Goal: Task Accomplishment & Management: Manage account settings

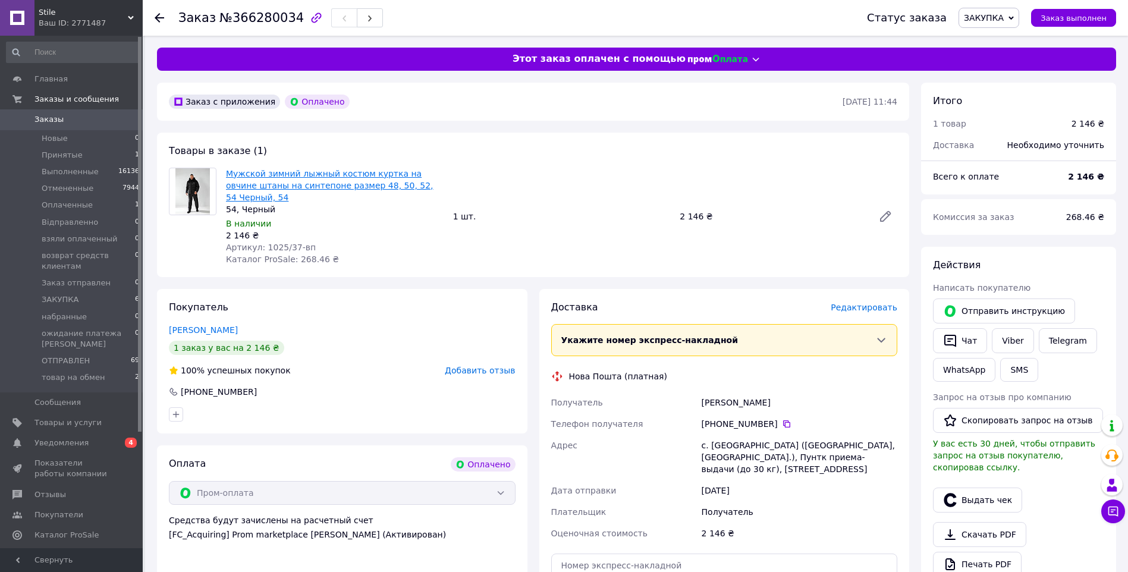
click at [355, 184] on link "Мужской зимний лыжный костюм куртка на овчине штаны на синтепоне размер 48, 50,…" at bounding box center [330, 185] width 208 height 33
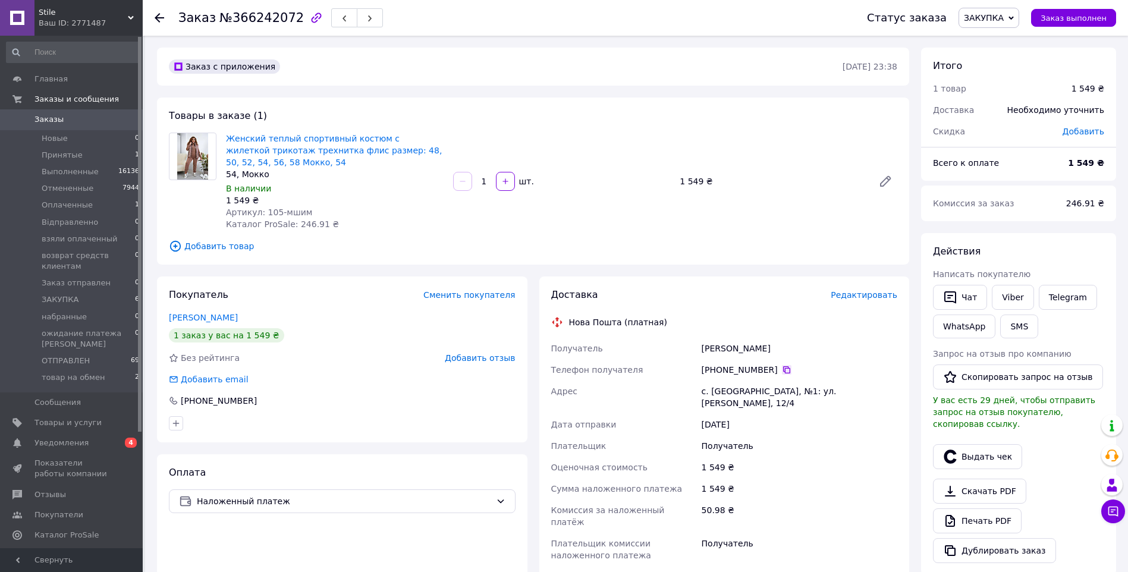
click at [783, 371] on icon at bounding box center [786, 369] width 7 height 7
click at [1047, 479] on div "Скачать PDF   Печать PDF   Дублировать заказ" at bounding box center [1018, 521] width 171 height 84
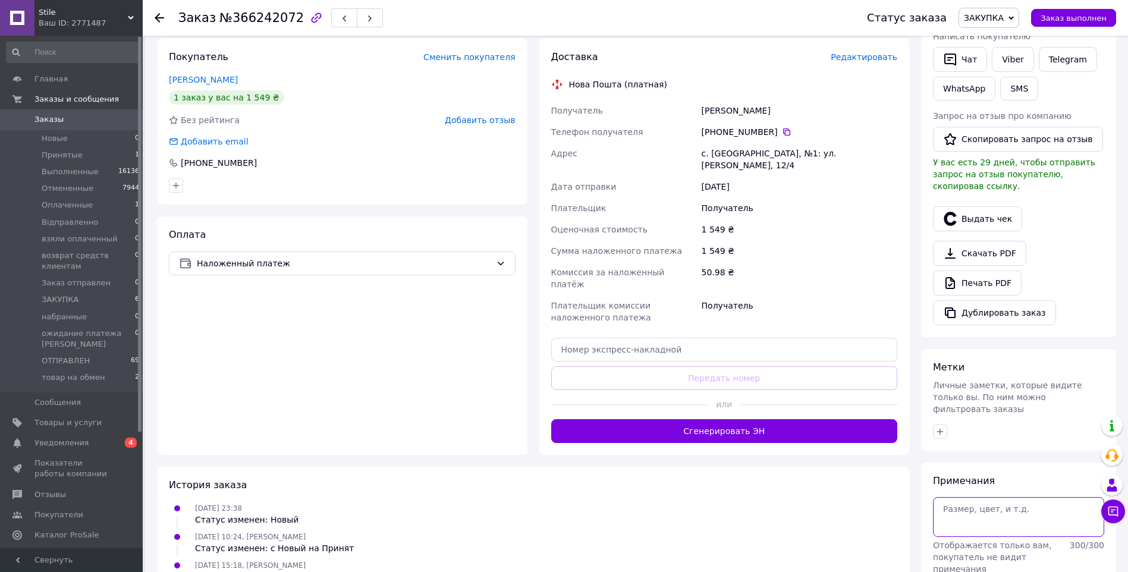
click at [1003, 497] on textarea at bounding box center [1018, 516] width 171 height 39
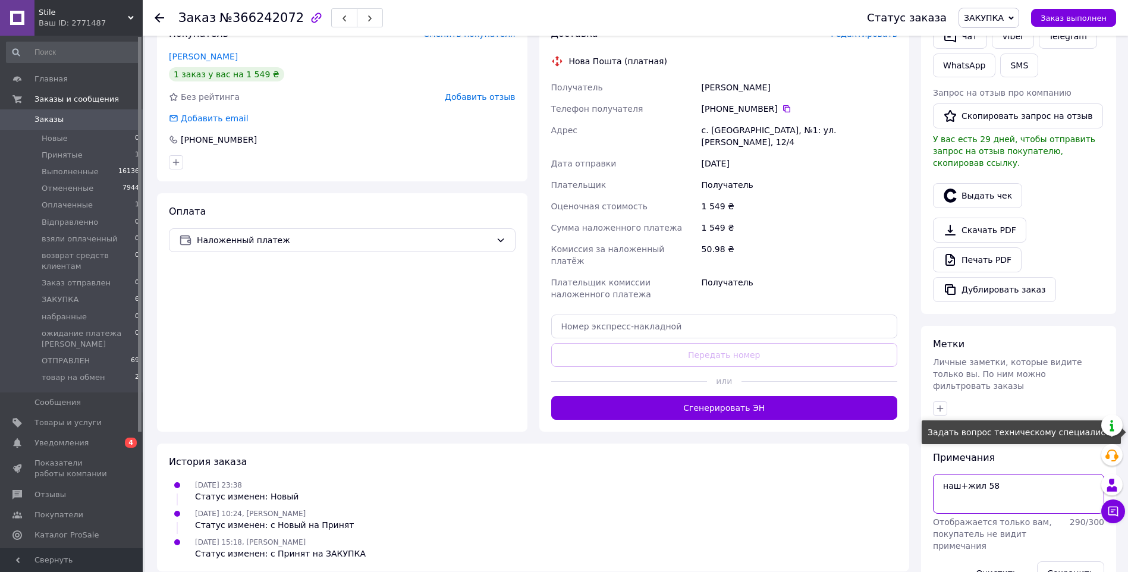
scroll to position [274, 0]
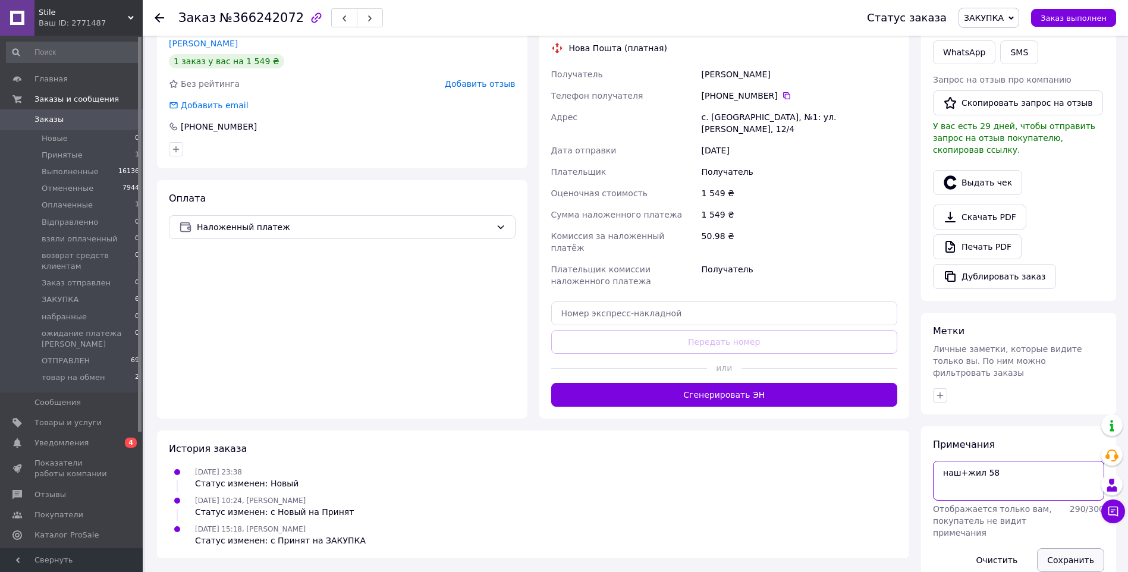
type textarea "наш+жил 58"
click at [1072, 548] on button "Сохранить" at bounding box center [1070, 560] width 67 height 24
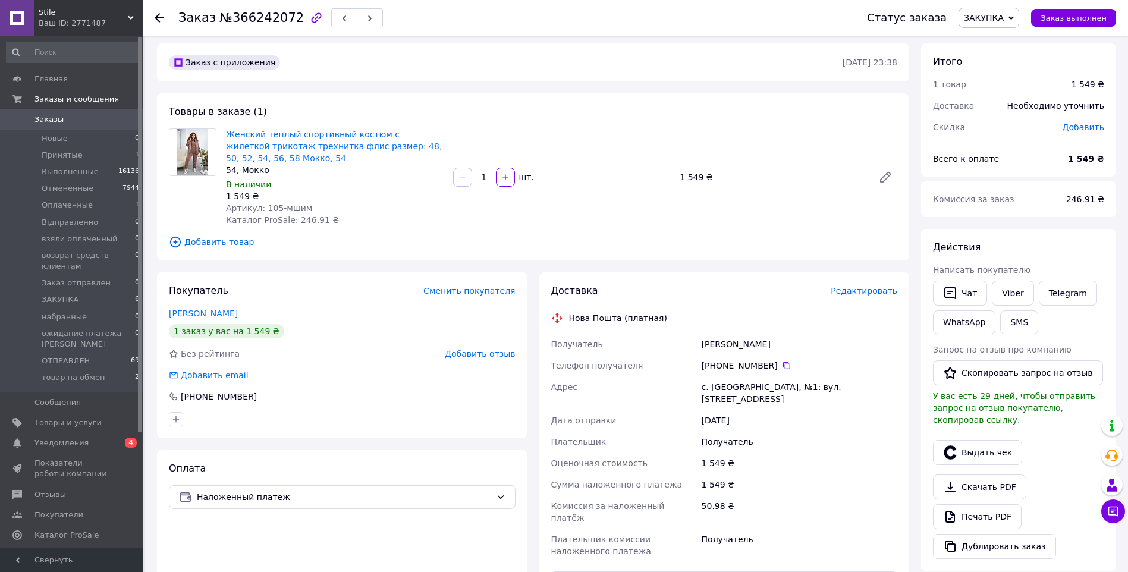
scroll to position [0, 0]
